Goal: Task Accomplishment & Management: Manage account settings

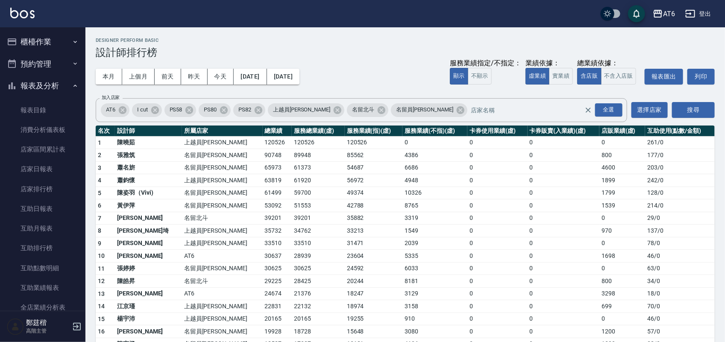
scroll to position [374, 0]
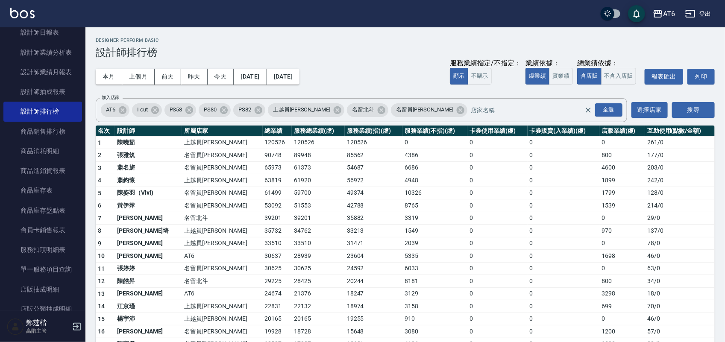
click at [24, 7] on div "AT6 登出" at bounding box center [362, 13] width 725 height 27
click at [20, 12] on img at bounding box center [22, 13] width 24 height 11
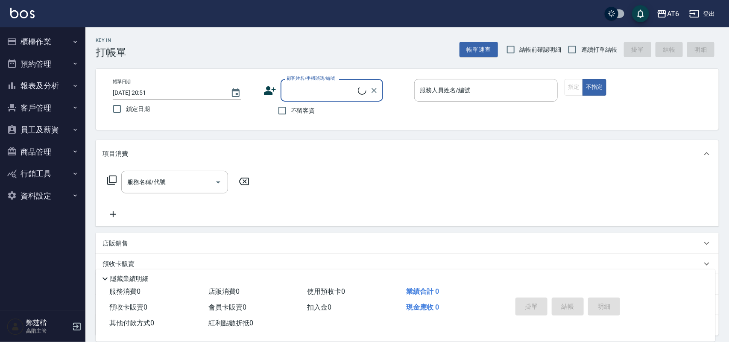
click at [137, 106] on span "鎖定日期" at bounding box center [138, 109] width 24 height 9
click at [126, 106] on input "鎖定日期" at bounding box center [117, 109] width 18 height 18
checkbox input "true"
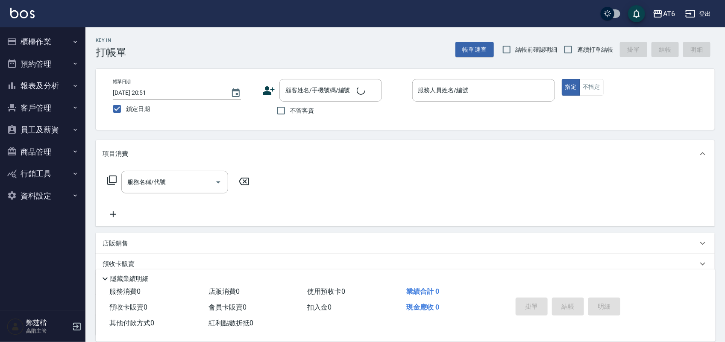
click at [296, 111] on span "不留客資" at bounding box center [302, 110] width 24 height 9
click at [290, 111] on input "不留客資" at bounding box center [281, 111] width 18 height 18
checkbox input "true"
click at [571, 46] on input "連續打單結帳" at bounding box center [568, 50] width 18 height 18
checkbox input "true"
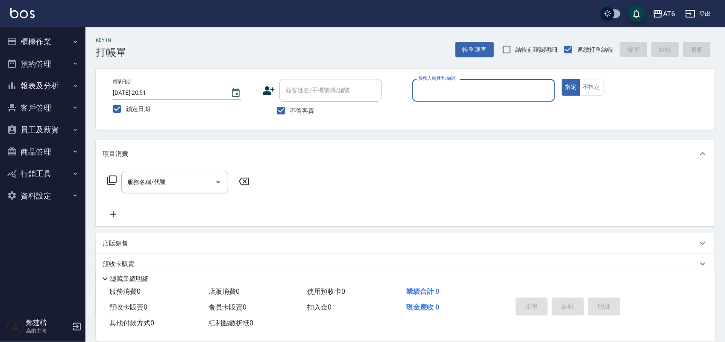
click at [525, 93] on input "服務人員姓名/編號" at bounding box center [483, 90] width 135 height 15
type input "3"
type button "true"
type input "DINO-3"
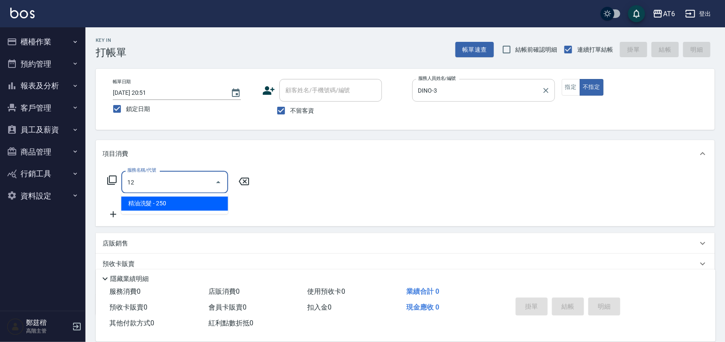
type input "精油洗髮(12)"
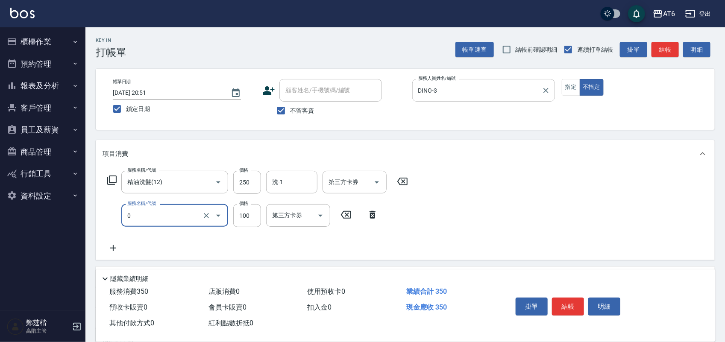
type input "剪髮(0)"
type input "30"
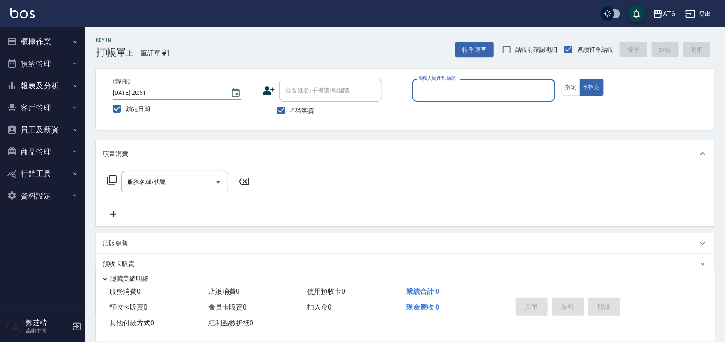
drag, startPoint x: 402, startPoint y: 52, endPoint x: 395, endPoint y: 49, distance: 7.5
click at [392, 48] on div "Key In 打帳單 上一筆訂單:#1 帳單速查 結帳前確認明細 連續打單結帳 掛單 結帳 明細" at bounding box center [399, 42] width 629 height 31
click at [451, 88] on div "服務人員姓名/編號 服務人員姓名/編號" at bounding box center [483, 90] width 143 height 23
drag, startPoint x: 394, startPoint y: 47, endPoint x: 377, endPoint y: 46, distance: 16.7
click at [377, 46] on div "Key In 打帳單 上一筆訂單:#1 帳單速查 結帳前確認明細 連續打單結帳 掛單 結帳 明細" at bounding box center [399, 42] width 629 height 31
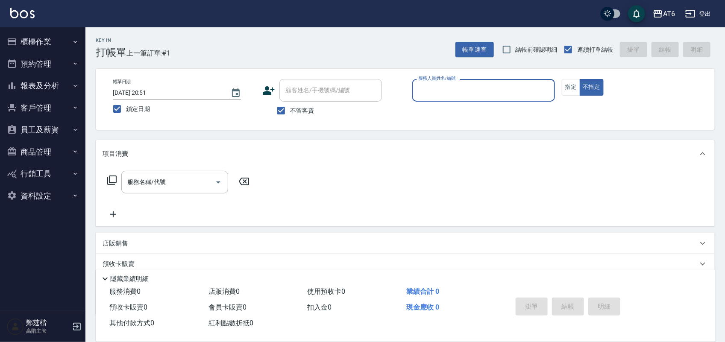
drag, startPoint x: 519, startPoint y: 93, endPoint x: 504, endPoint y: 86, distance: 16.7
click at [504, 86] on input "服務人員姓名/編號" at bounding box center [483, 90] width 135 height 15
type input "2"
type button "false"
type input "SUN-2"
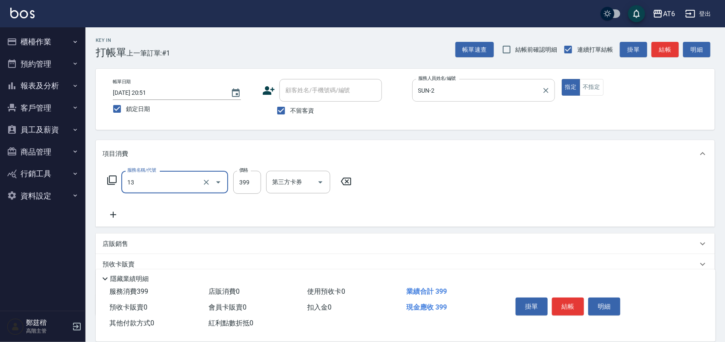
type input "海鹽洗(13)"
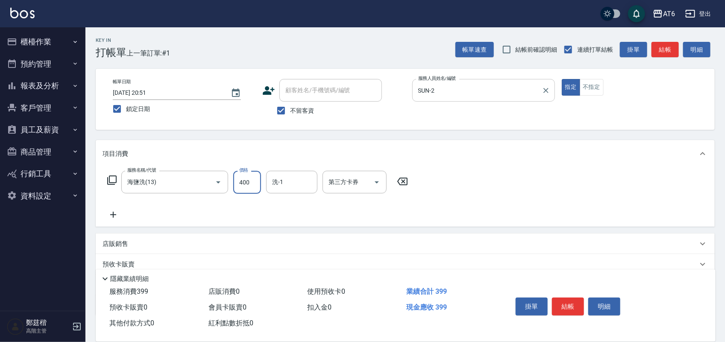
type input "400"
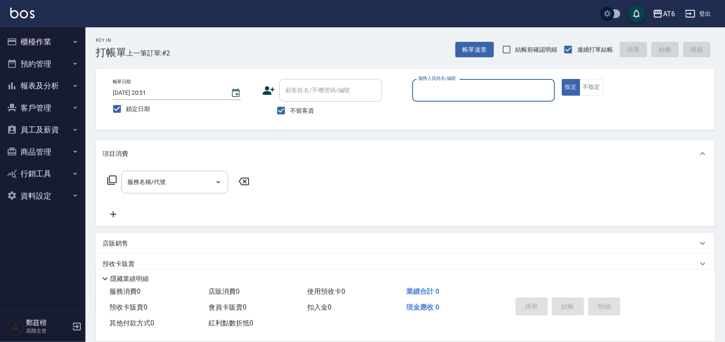
drag, startPoint x: 515, startPoint y: 98, endPoint x: 511, endPoint y: 93, distance: 6.8
click at [511, 93] on input "服務人員姓名/編號" at bounding box center [483, 90] width 135 height 15
type input "SUN-2"
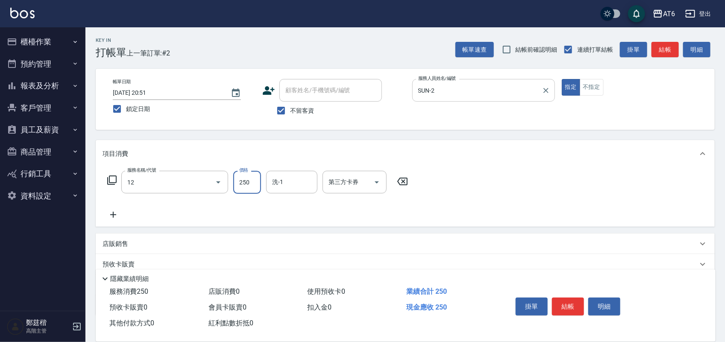
type input "精油洗髮(12)"
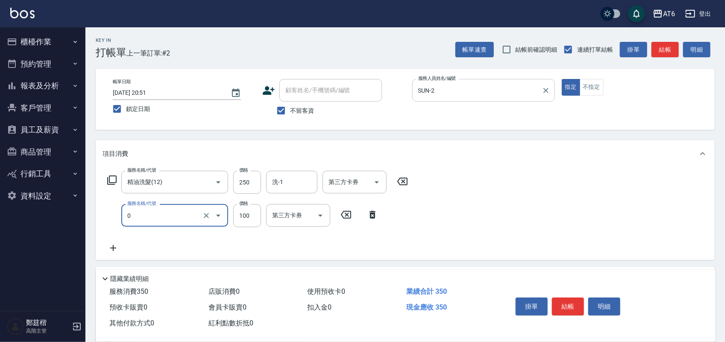
type input "剪髮(0)"
type input "130"
drag, startPoint x: 282, startPoint y: 172, endPoint x: 295, endPoint y: 176, distance: 14.0
click at [282, 172] on div "洗-1" at bounding box center [291, 182] width 51 height 23
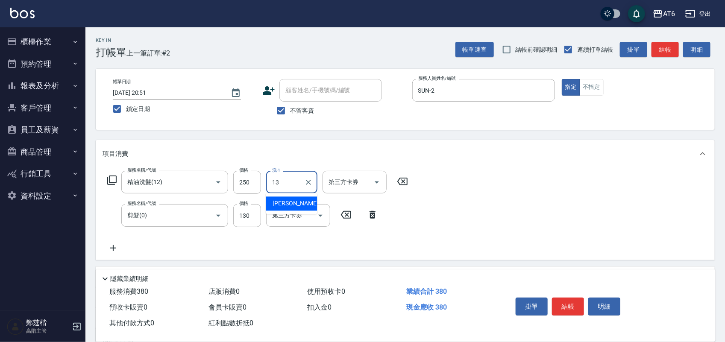
type input "阿修-13"
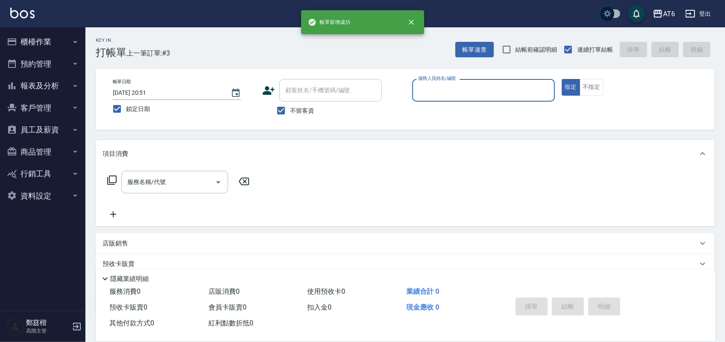
click at [50, 77] on button "報表及分析" at bounding box center [42, 86] width 79 height 22
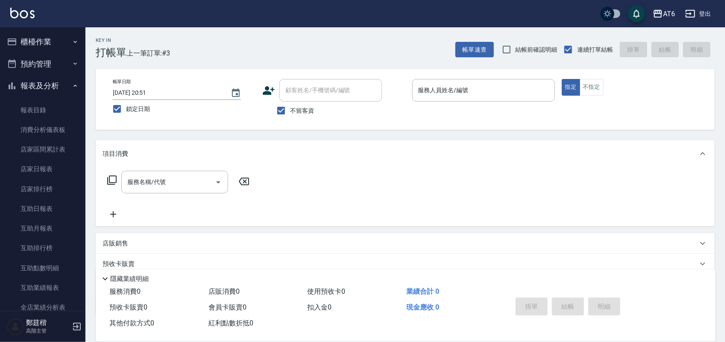
click at [63, 86] on button "報表及分析" at bounding box center [42, 86] width 79 height 22
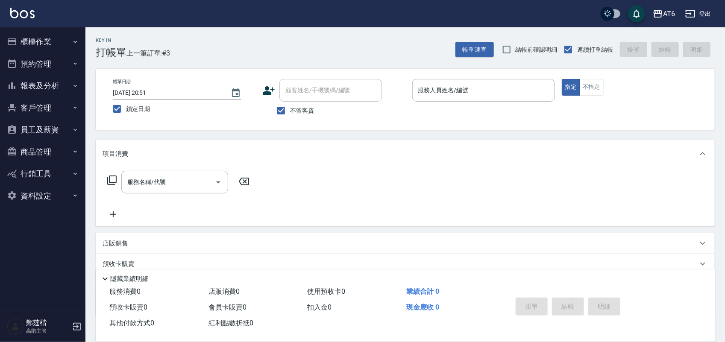
click at [63, 43] on button "櫃檯作業" at bounding box center [42, 42] width 79 height 22
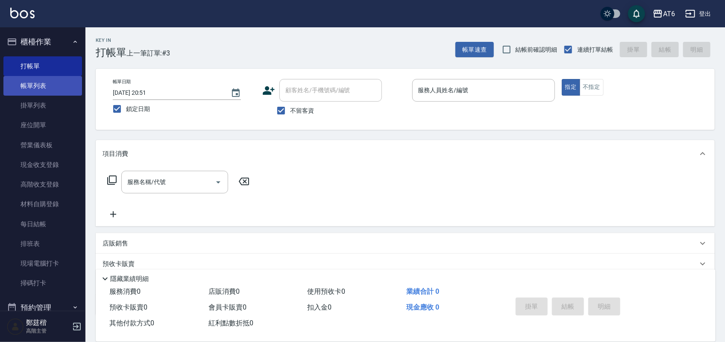
click at [56, 90] on link "帳單列表" at bounding box center [42, 86] width 79 height 20
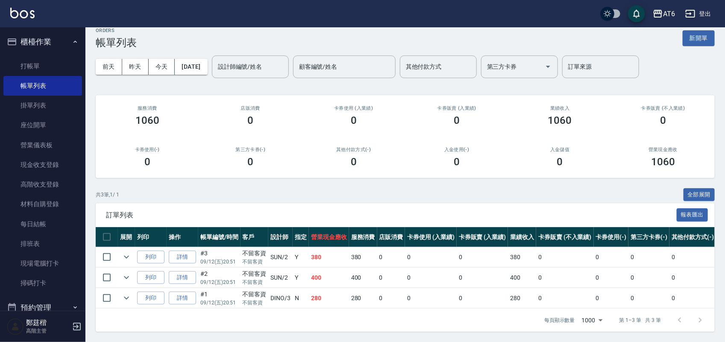
scroll to position [18, 0]
click at [180, 271] on link "詳情" at bounding box center [182, 277] width 27 height 13
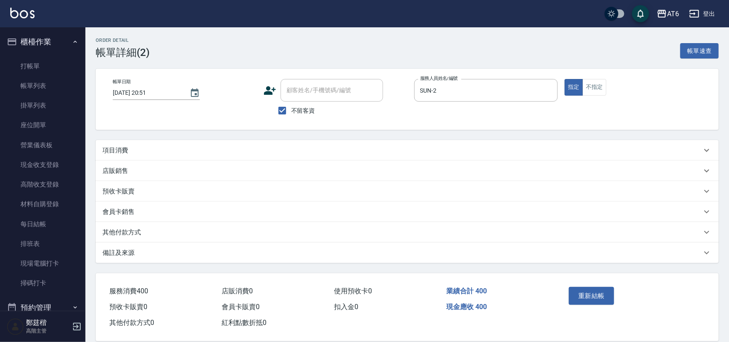
type input "[DATE] 20:51"
checkbox input "true"
type input "SUN-2"
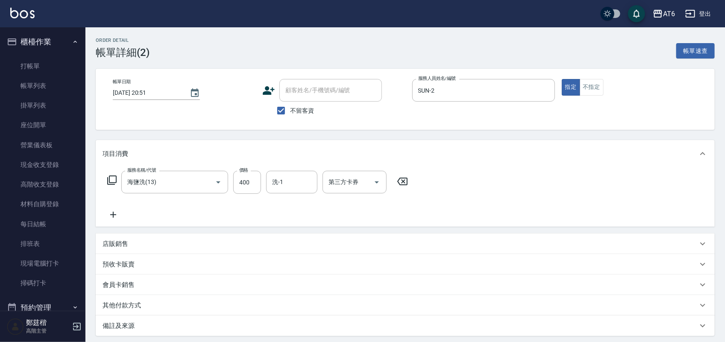
type input "海鹽洗(13)"
click at [56, 63] on link "打帳單" at bounding box center [42, 66] width 79 height 20
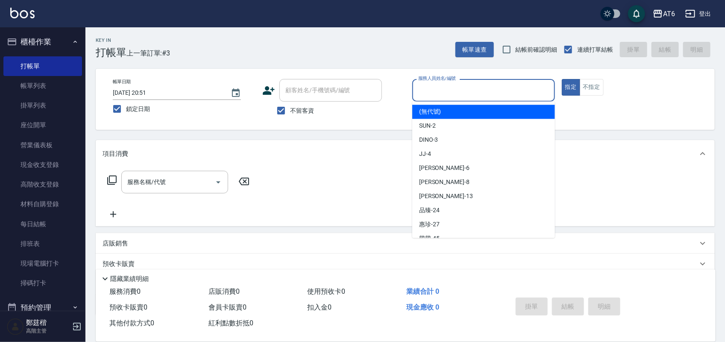
click at [472, 90] on input "服務人員姓名/編號" at bounding box center [483, 90] width 135 height 15
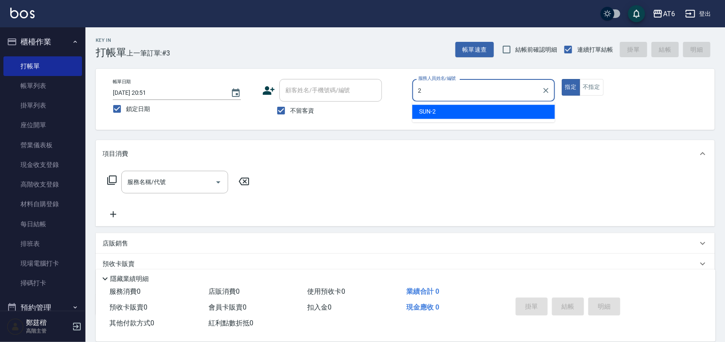
type input "2"
type button "true"
type input "SUN-2"
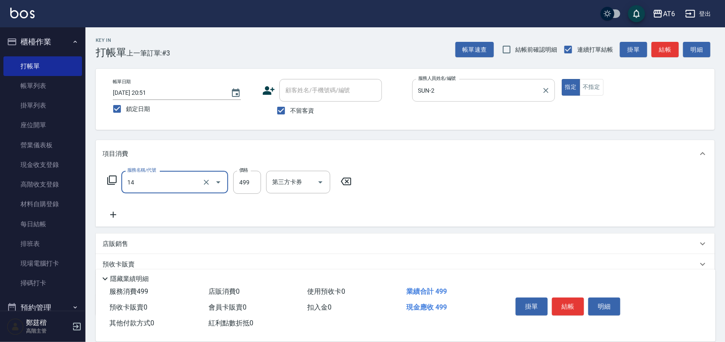
type input "去角質洗(14)"
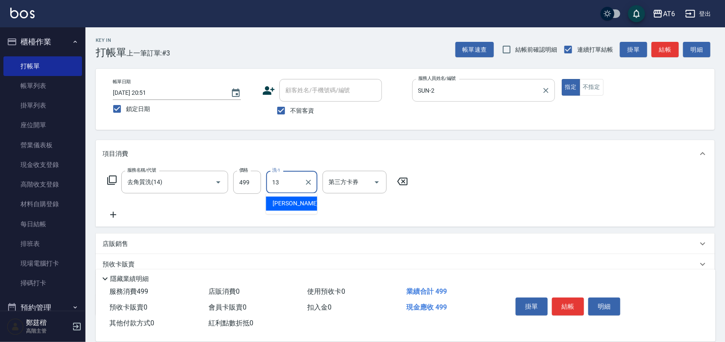
type input "阿修-13"
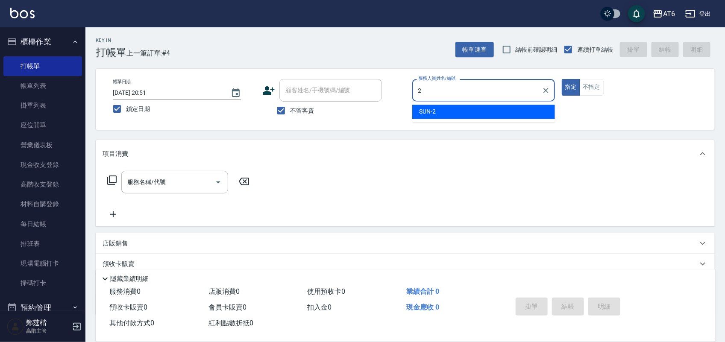
type input "SUN-2"
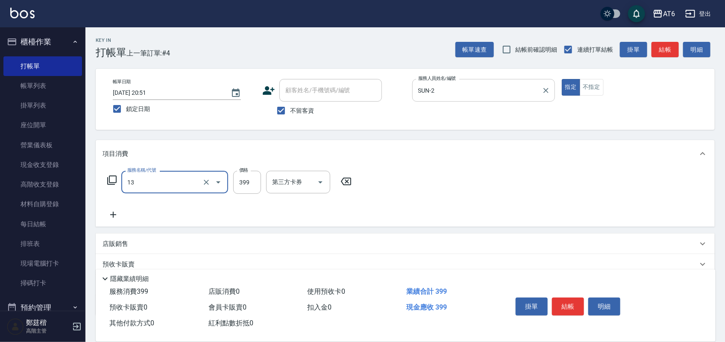
type input "海鹽洗(13)"
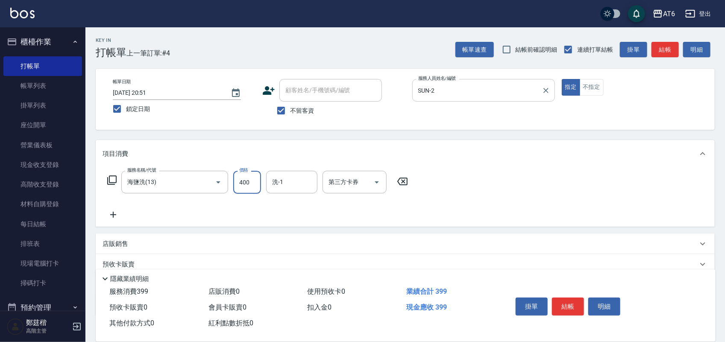
type input "400"
type input "阿修-13"
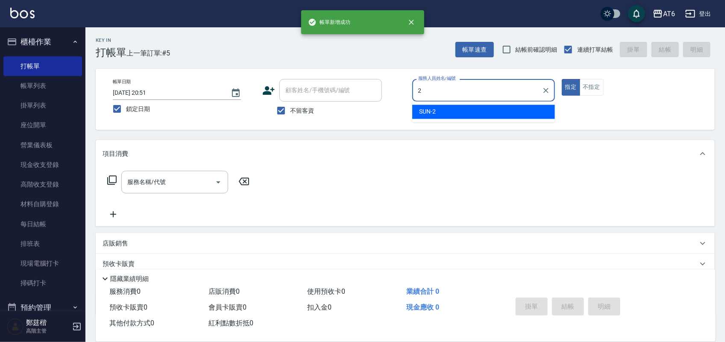
type input "SUN-2"
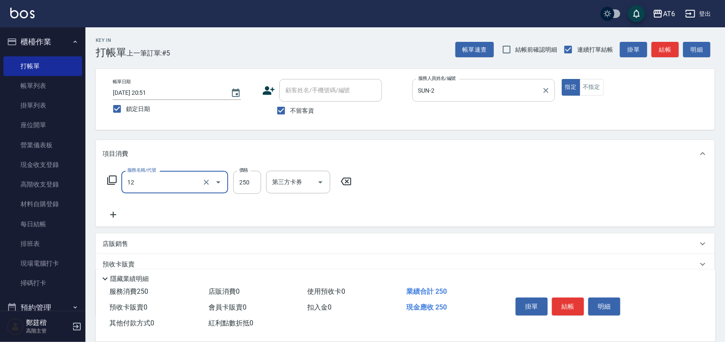
type input "精油洗髮(12)"
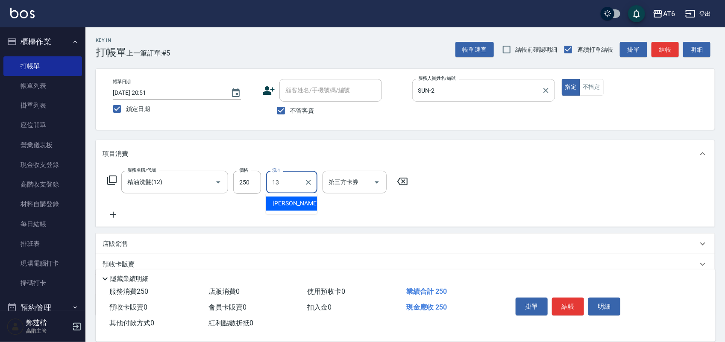
type input "阿修-13"
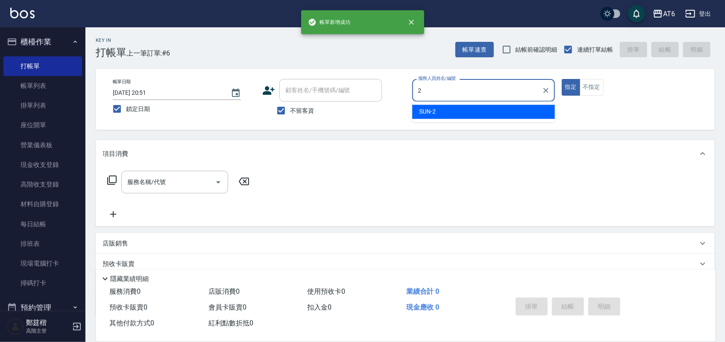
type input "SUN-2"
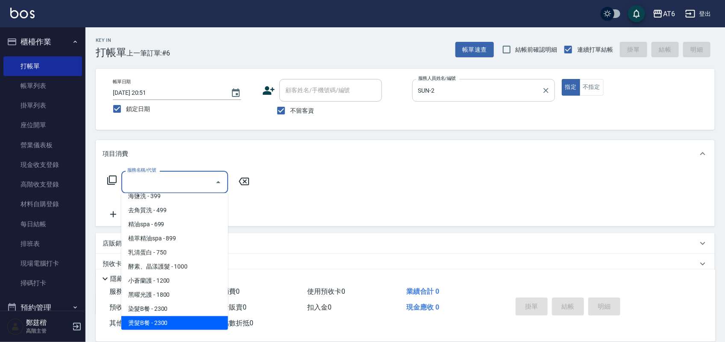
scroll to position [92, 0]
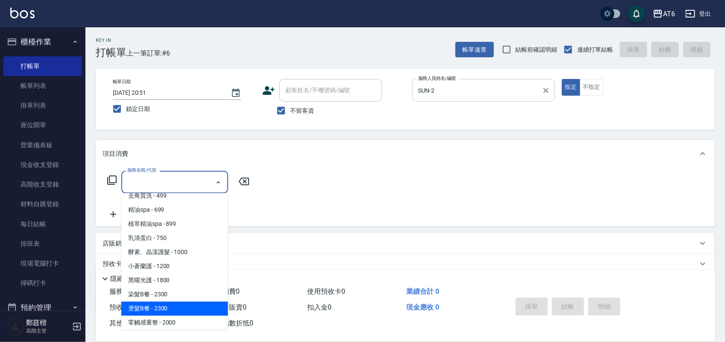
type input "燙髮B餐(43)"
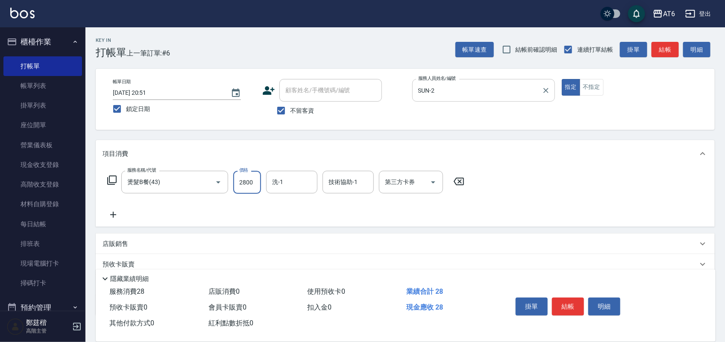
type input "2800"
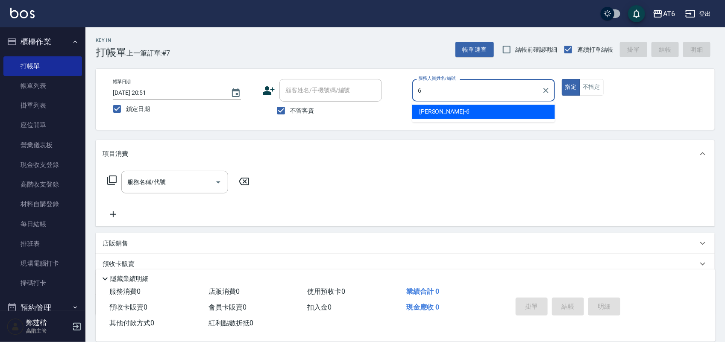
type input "[PERSON_NAME]-6"
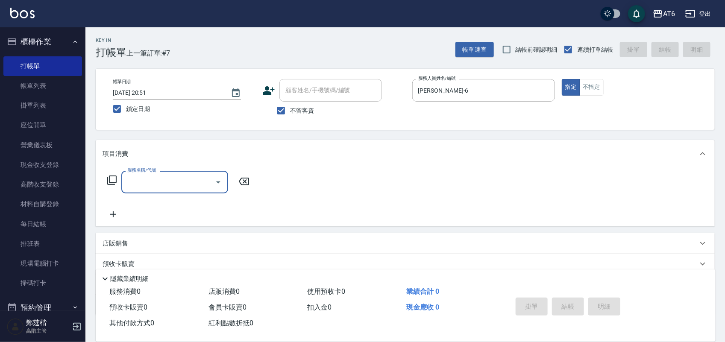
click at [586, 82] on button "不指定" at bounding box center [592, 87] width 24 height 17
drag, startPoint x: 174, startPoint y: 191, endPoint x: 165, endPoint y: 180, distance: 14.2
click at [165, 180] on div "服務名稱/代號 服務名稱/代號" at bounding box center [174, 182] width 107 height 23
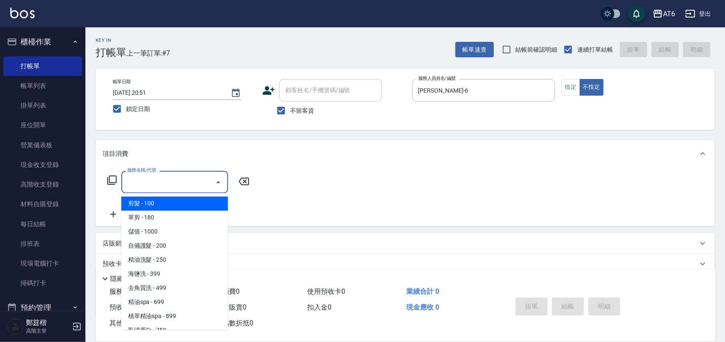
click at [165, 180] on input "服務名稱/代號" at bounding box center [168, 182] width 86 height 15
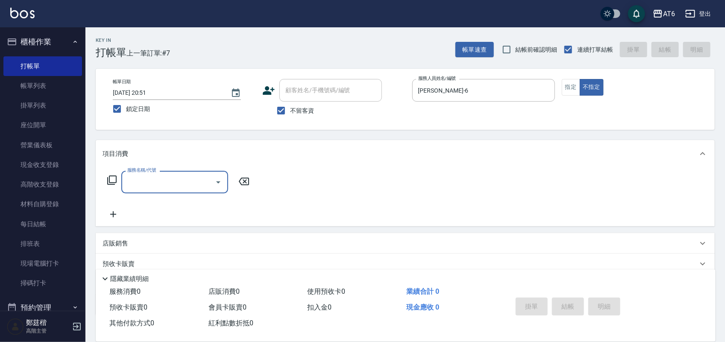
click at [165, 180] on input "服務名稱/代號" at bounding box center [168, 182] width 86 height 15
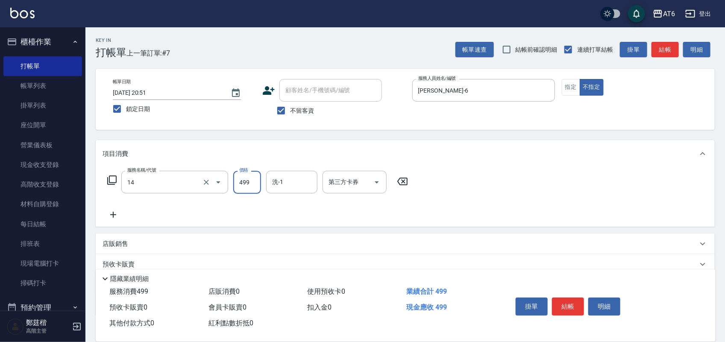
type input "去角質洗(14)"
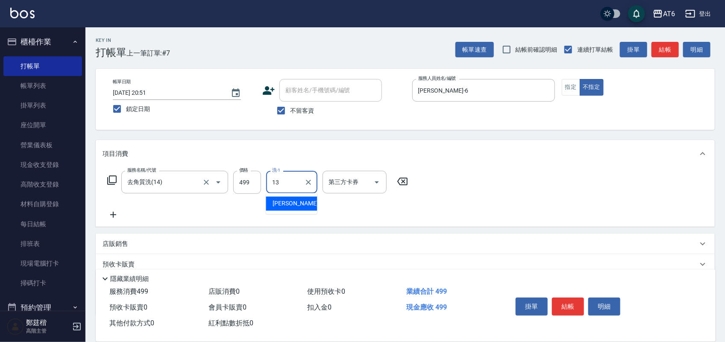
type input "阿修-13"
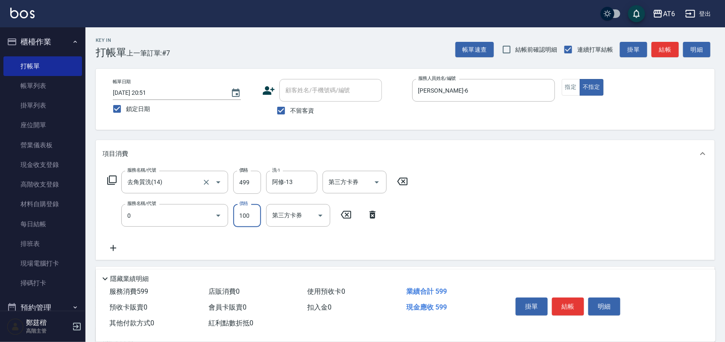
type input "剪髮(0)"
type input "180"
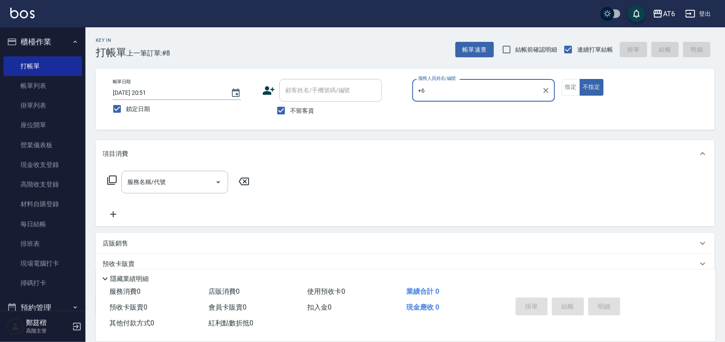
type input "+"
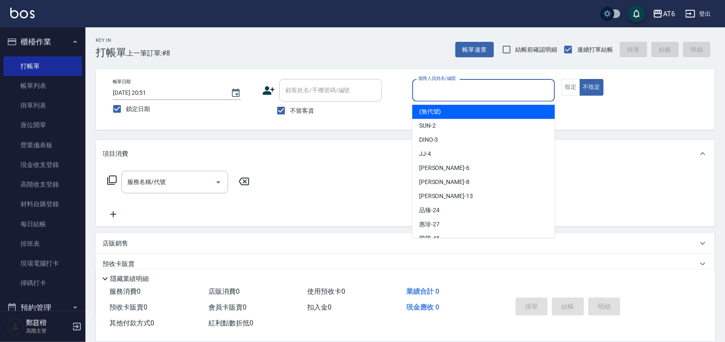
type input "5"
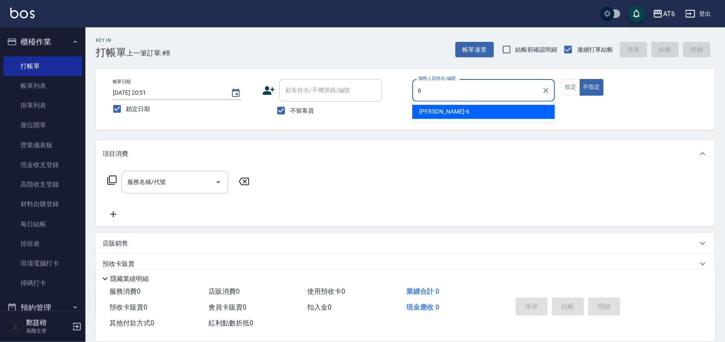
type input "6"
type button "false"
type input "[PERSON_NAME]-6"
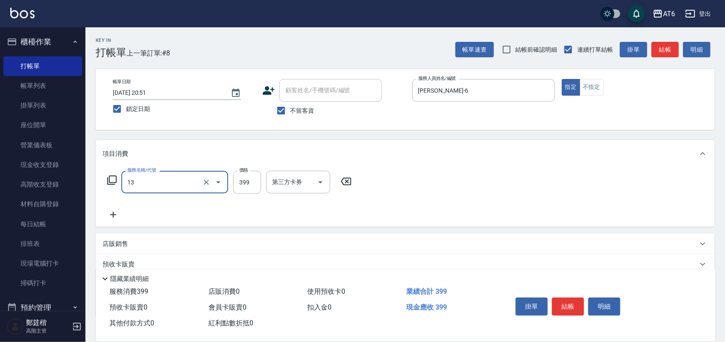
type input "海鹽洗(13)"
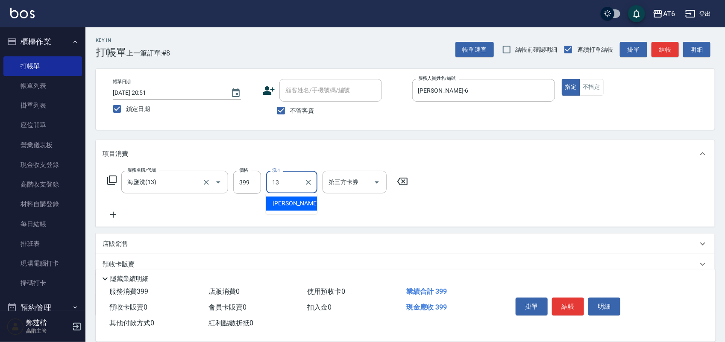
type input "阿修-13"
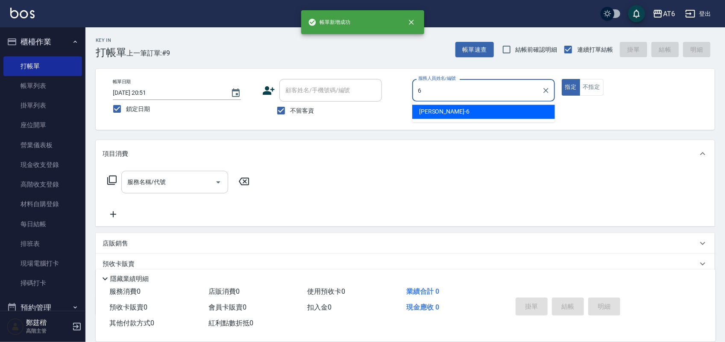
type input "[PERSON_NAME]-6"
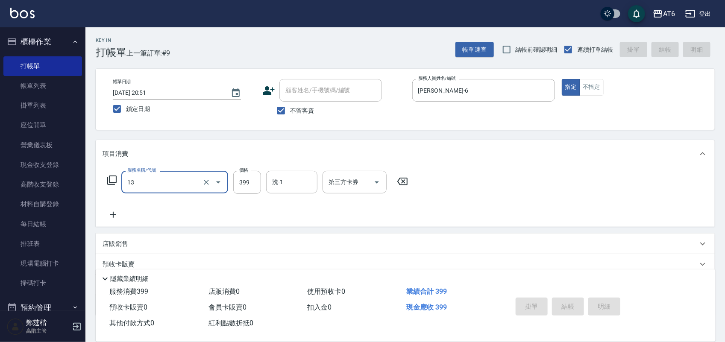
type input "13"
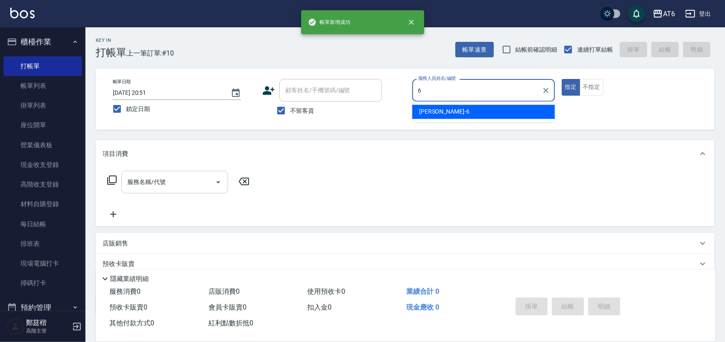
type input "[PERSON_NAME]-6"
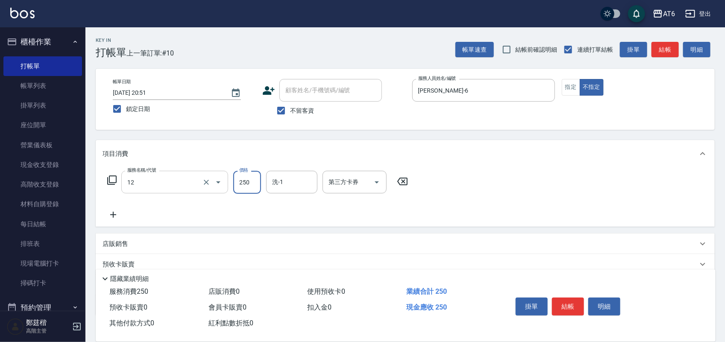
type input "精油洗髮(12)"
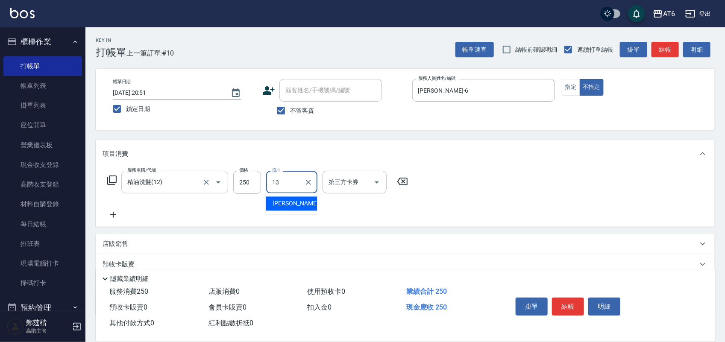
type input "阿修-13"
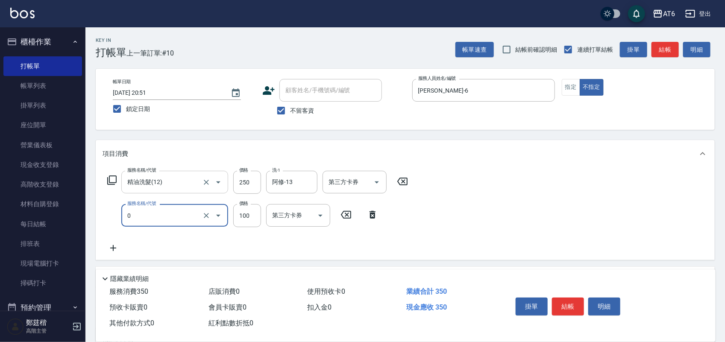
type input "剪髮(0)"
type input "130"
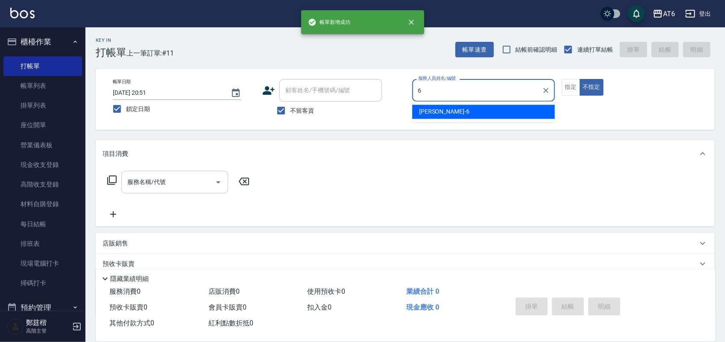
type input "[PERSON_NAME]-6"
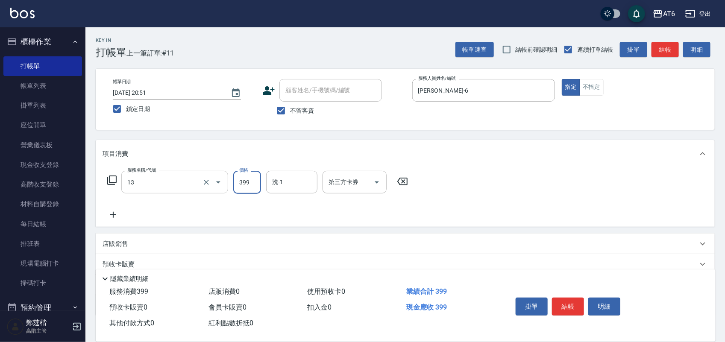
type input "海鹽洗(13)"
type input "400"
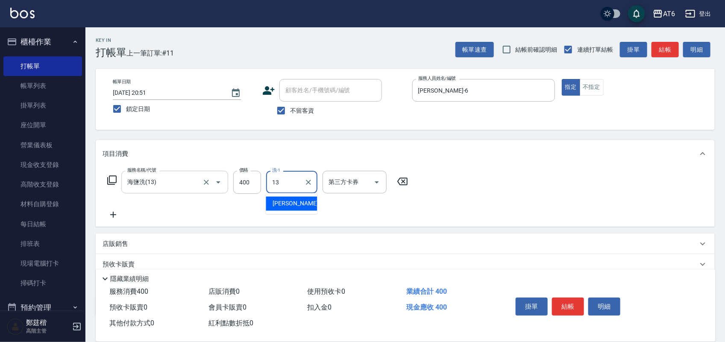
type input "阿修-13"
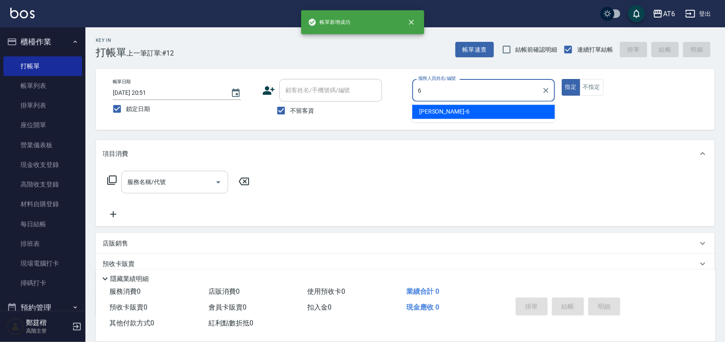
type input "[PERSON_NAME]-6"
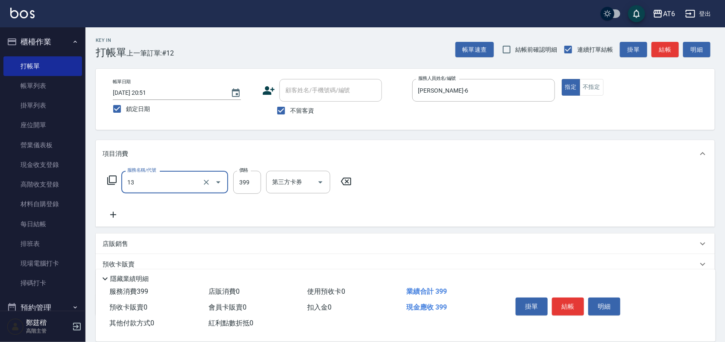
type input "海鹽洗(13)"
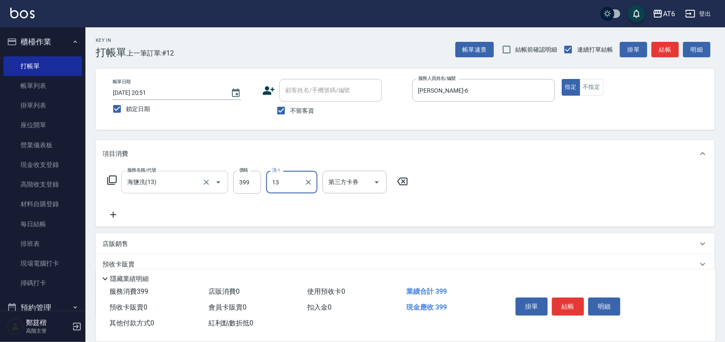
type input "阿修-13"
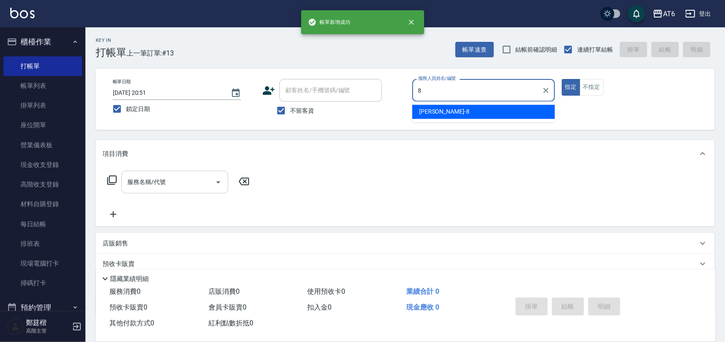
type input "[PERSON_NAME]-8"
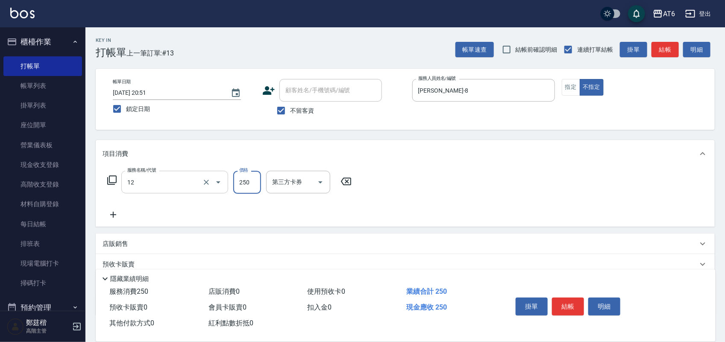
type input "精油洗髮(12)"
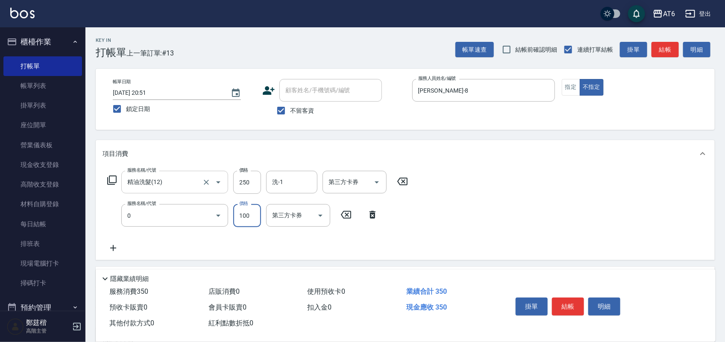
type input "剪髮(0)"
type input "130"
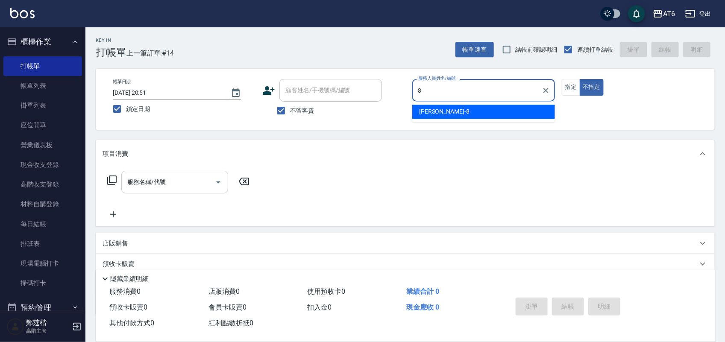
type input "[PERSON_NAME]-8"
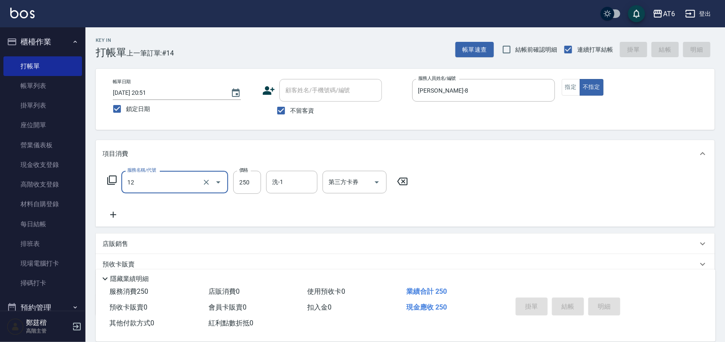
type input "12"
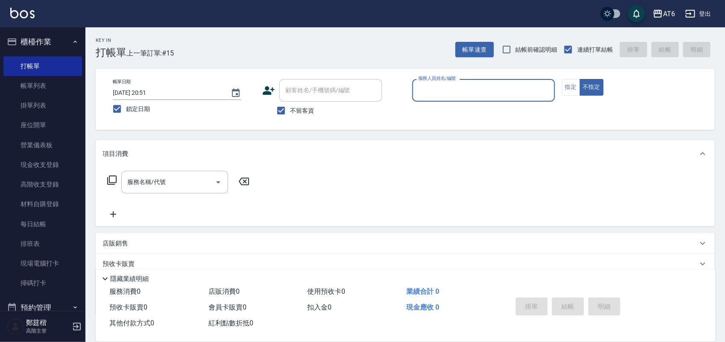
click at [43, 41] on button "櫃檯作業" at bounding box center [42, 42] width 79 height 22
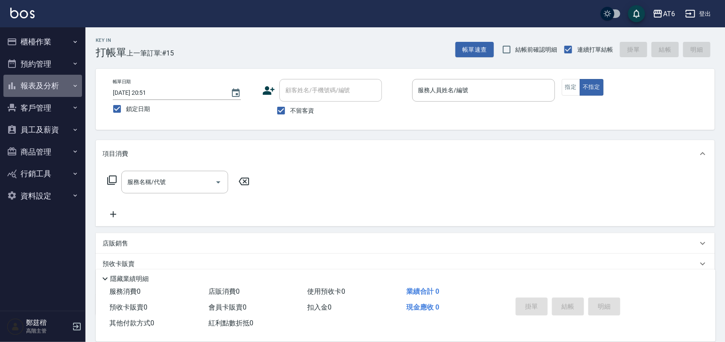
click at [56, 80] on button "報表及分析" at bounding box center [42, 86] width 79 height 22
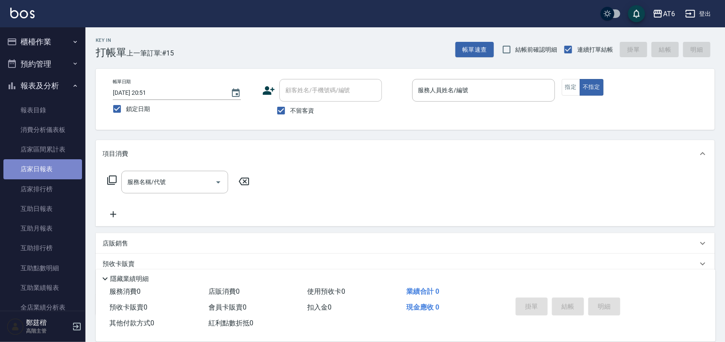
drag, startPoint x: 59, startPoint y: 164, endPoint x: 52, endPoint y: 164, distance: 6.5
click at [52, 164] on link "店家日報表" at bounding box center [42, 169] width 79 height 20
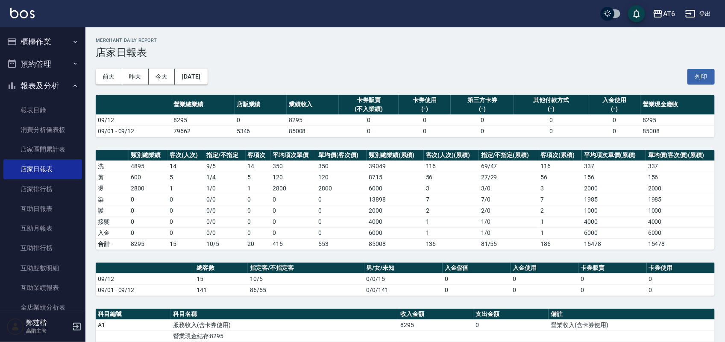
scroll to position [158, 0]
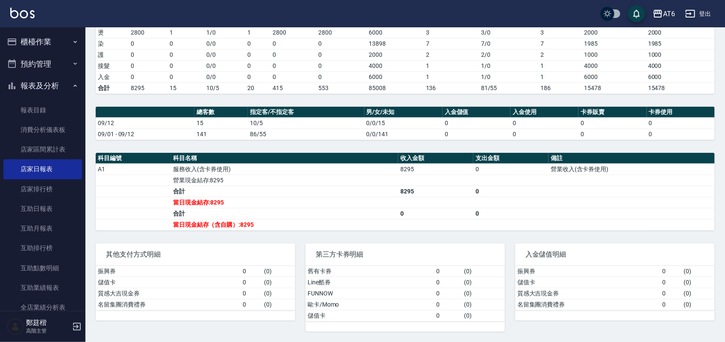
click at [18, 91] on button "報表及分析" at bounding box center [42, 86] width 79 height 22
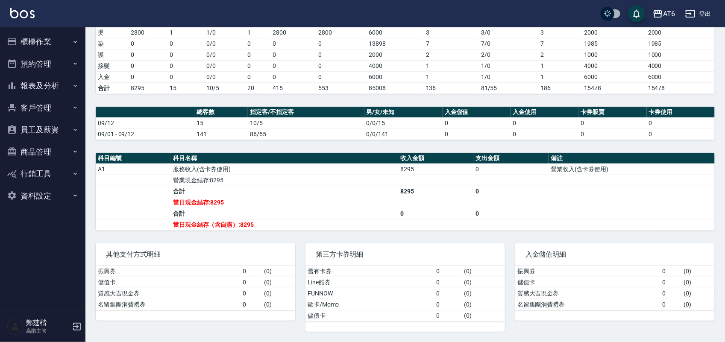
click at [41, 37] on button "櫃檯作業" at bounding box center [42, 42] width 79 height 22
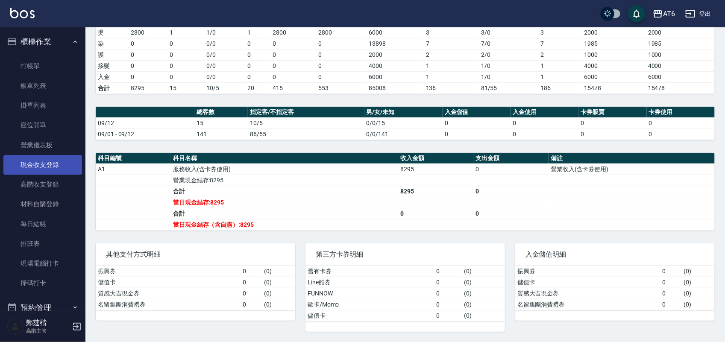
click at [59, 173] on link "現金收支登錄" at bounding box center [42, 165] width 79 height 20
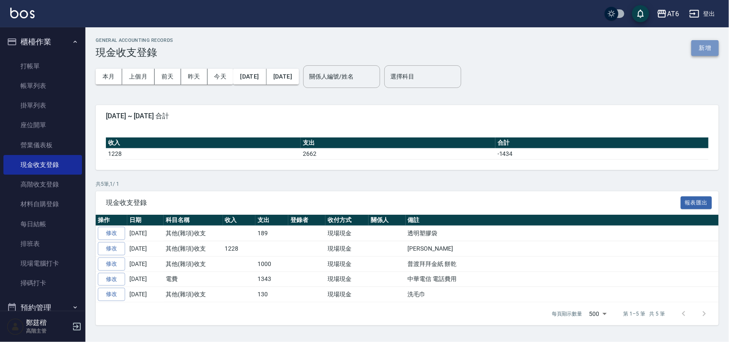
click at [715, 50] on button "新增" at bounding box center [705, 48] width 27 height 16
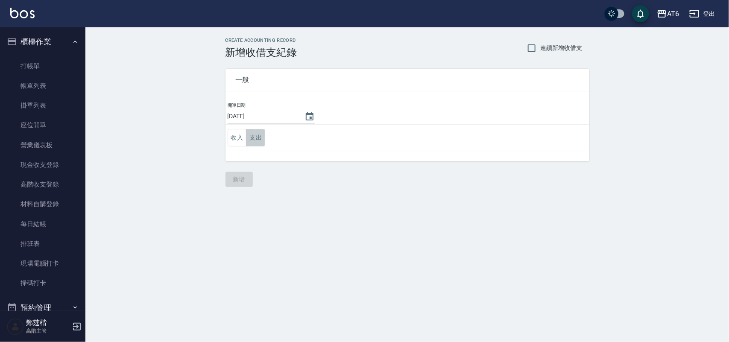
click at [261, 137] on button "支出" at bounding box center [255, 138] width 19 height 18
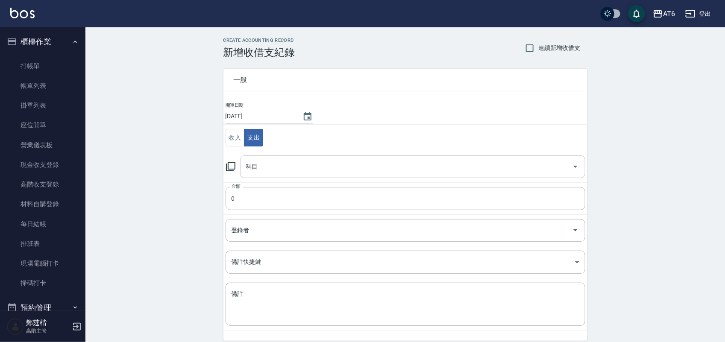
click at [312, 170] on input "科目" at bounding box center [406, 166] width 325 height 15
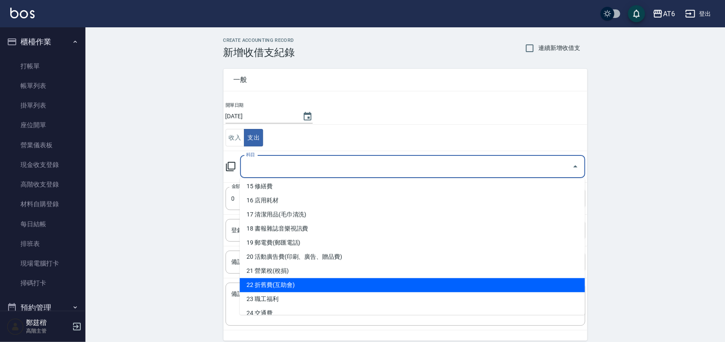
scroll to position [267, 0]
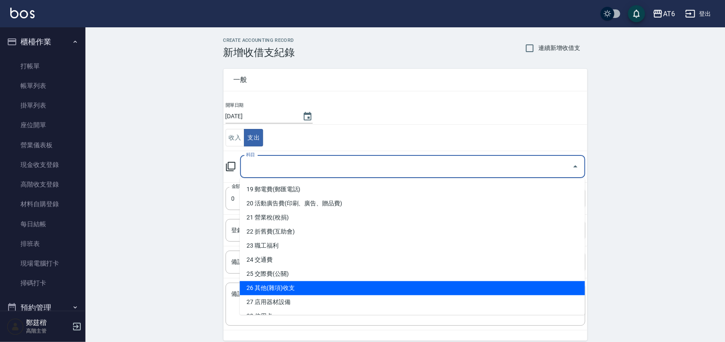
click at [349, 284] on li "26 其他(雜項)收支" at bounding box center [412, 288] width 345 height 14
type input "26 其他(雜項)收支"
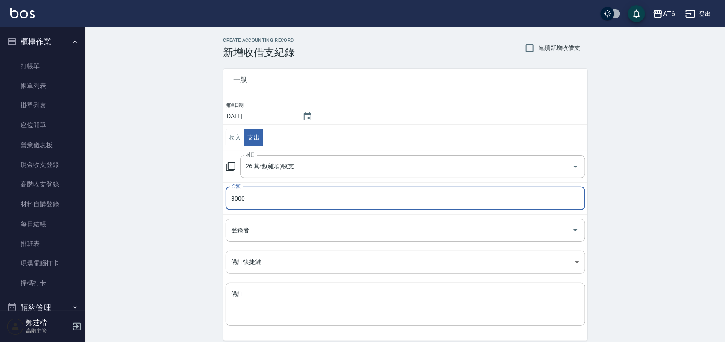
type input "3000"
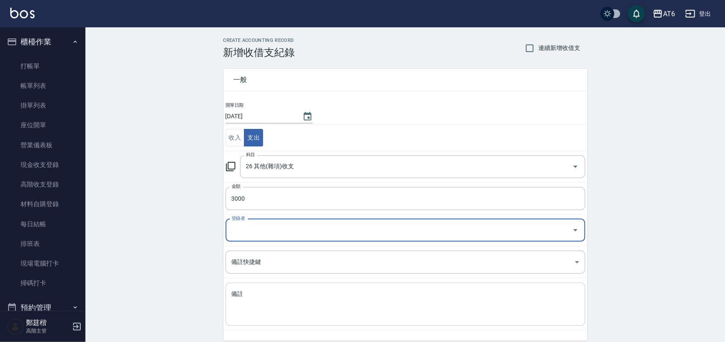
scroll to position [35, 0]
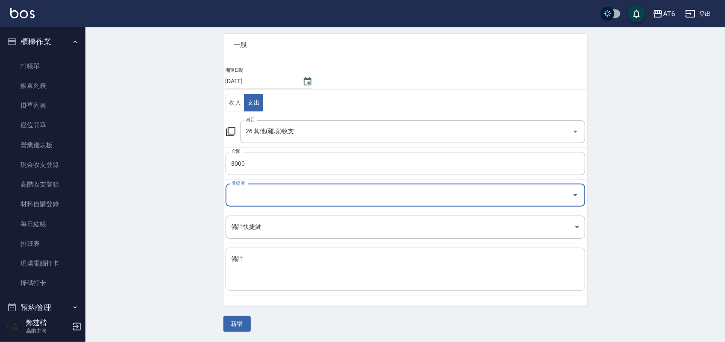
click at [310, 289] on div "x 備註" at bounding box center [406, 269] width 360 height 43
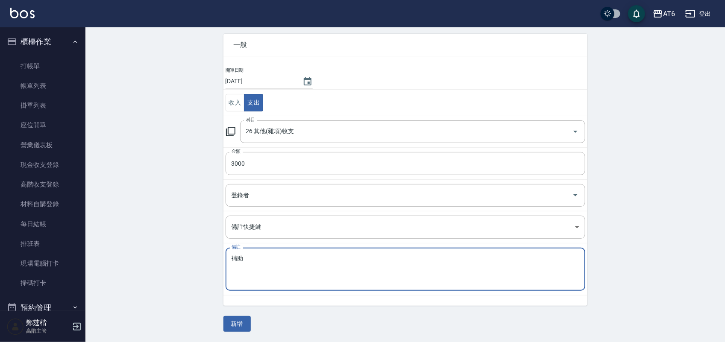
type textarea "補"
type textarea "7月份區域抽獎活動 代替餐眷"
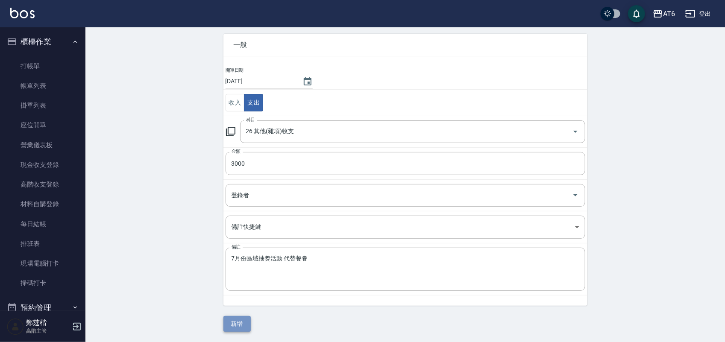
click at [236, 319] on button "新增" at bounding box center [236, 324] width 27 height 16
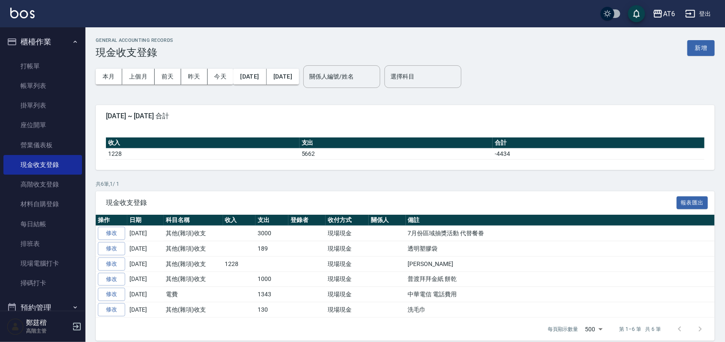
click at [31, 36] on button "櫃檯作業" at bounding box center [42, 42] width 79 height 22
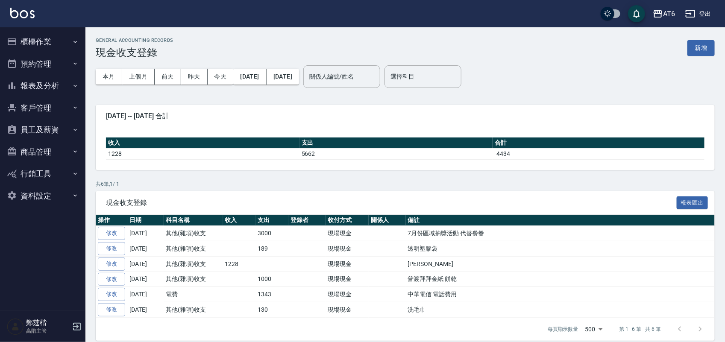
click at [60, 82] on button "報表及分析" at bounding box center [42, 86] width 79 height 22
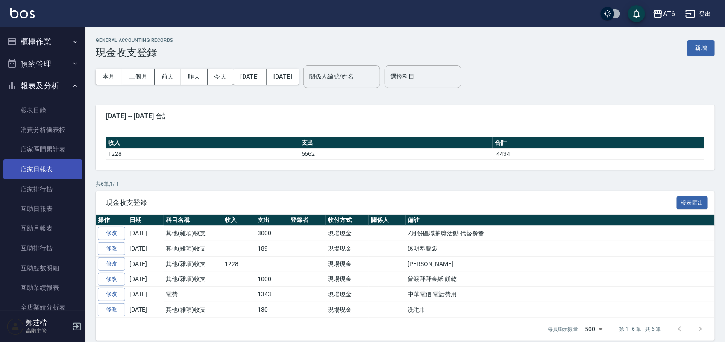
click at [59, 176] on link "店家日報表" at bounding box center [42, 169] width 79 height 20
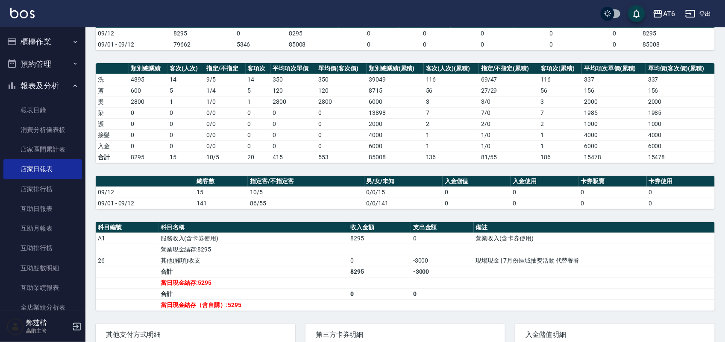
scroll to position [107, 0]
